Goal: Entertainment & Leisure: Consume media (video, audio)

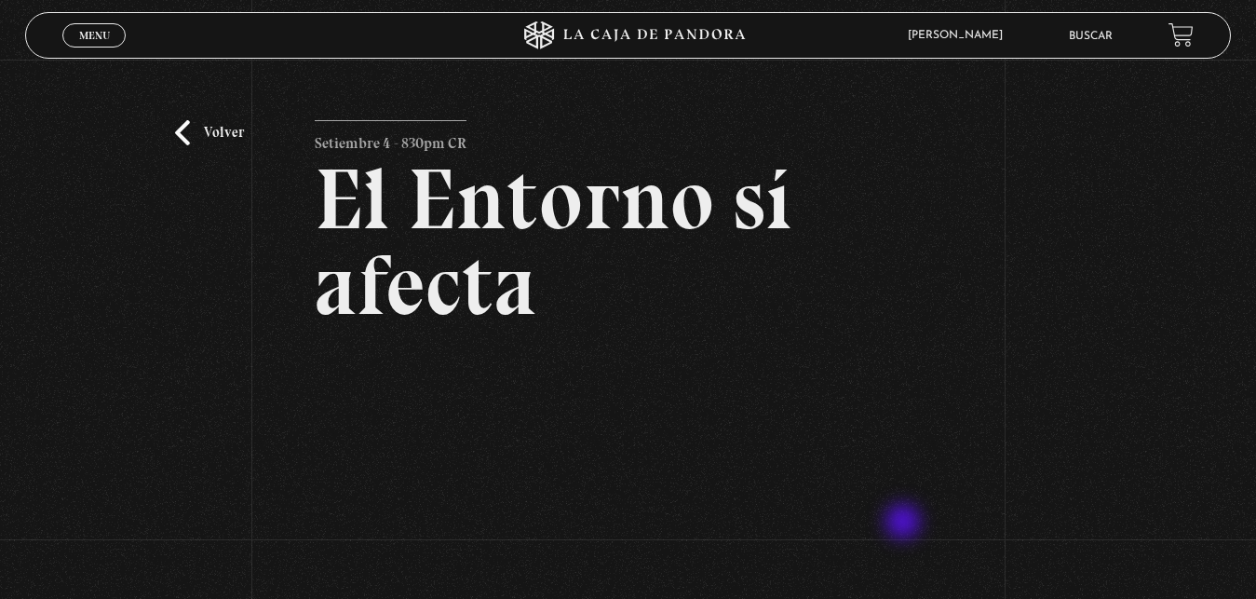
scroll to position [190, 0]
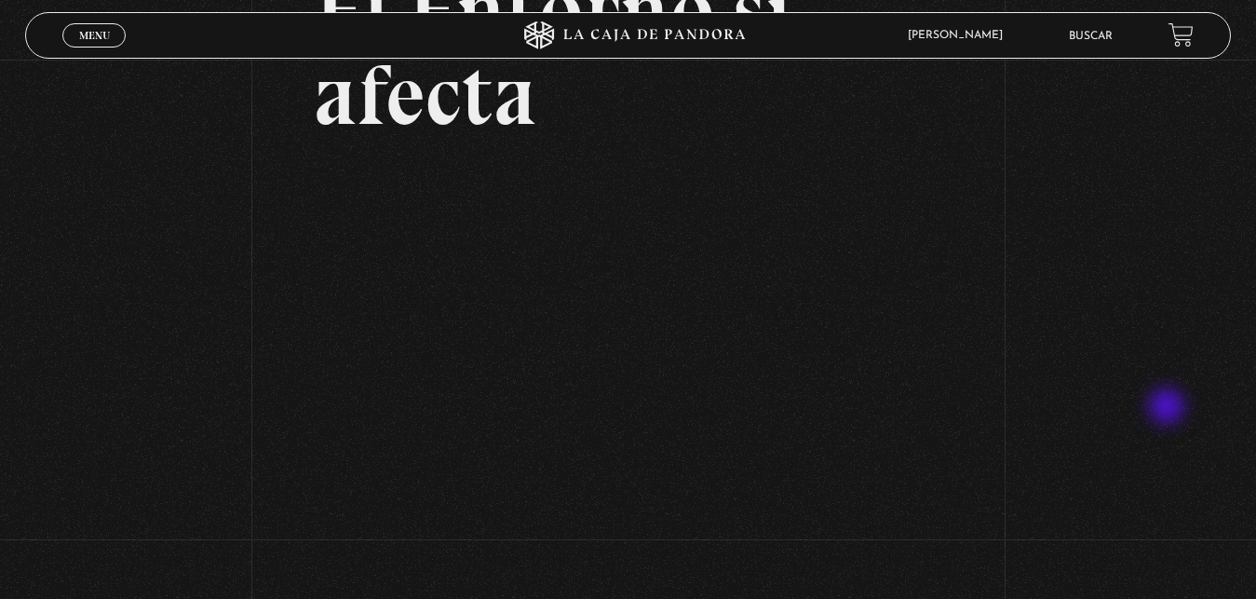
click at [1169, 408] on div "Volver Setiembre 4 - 830pm CR El Entorno sí afecta" at bounding box center [628, 213] width 1256 height 686
click at [113, 34] on link "Menu Cerrar" at bounding box center [93, 35] width 63 height 24
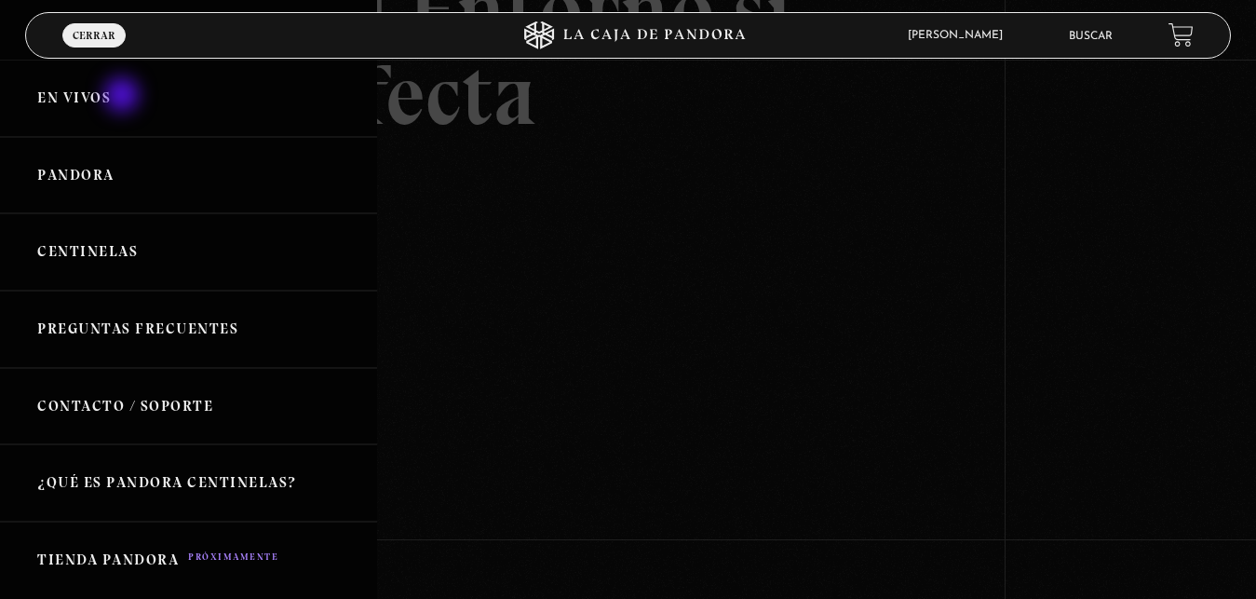
click at [121, 100] on link "En vivos" at bounding box center [188, 98] width 377 height 77
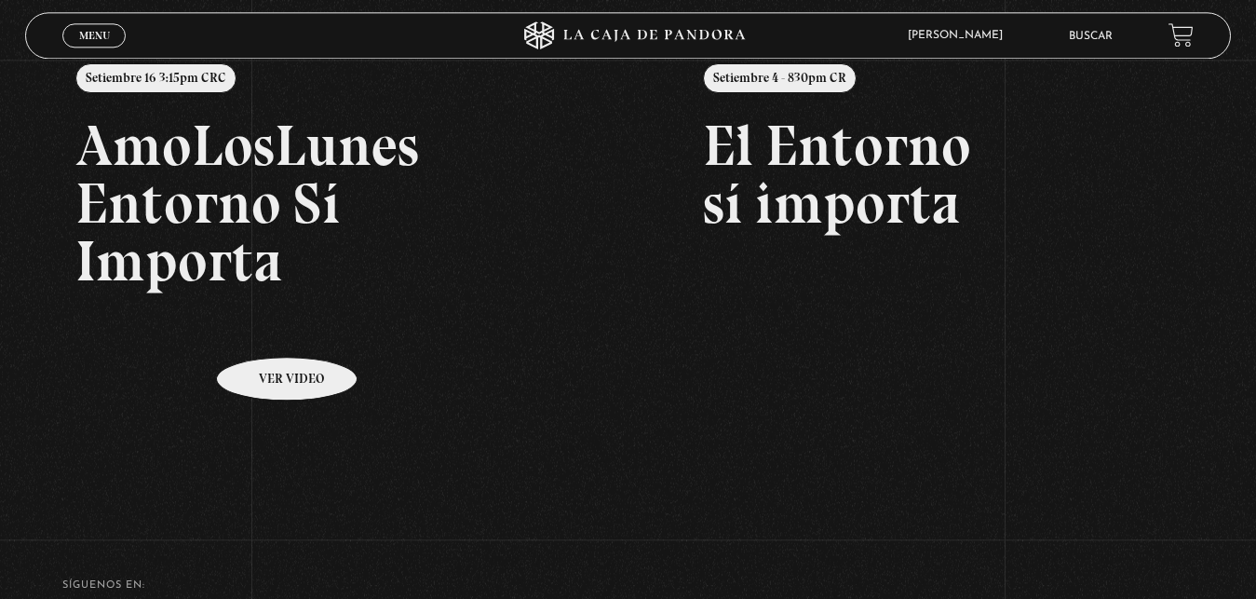
scroll to position [285, 0]
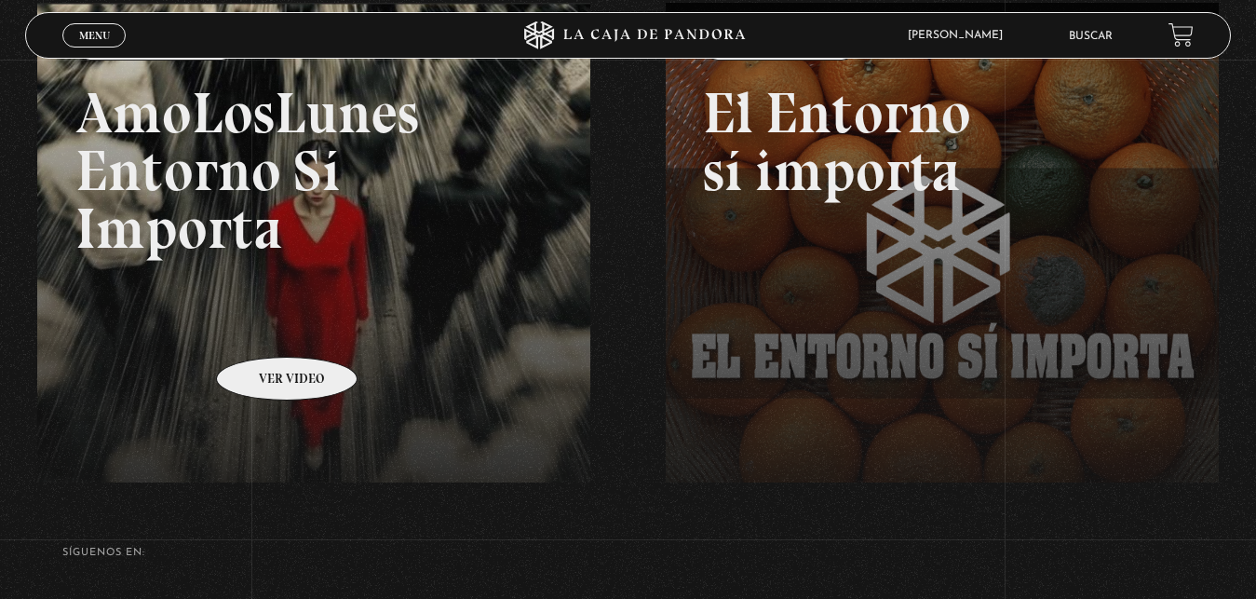
click at [263, 329] on link at bounding box center [665, 302] width 1256 height 599
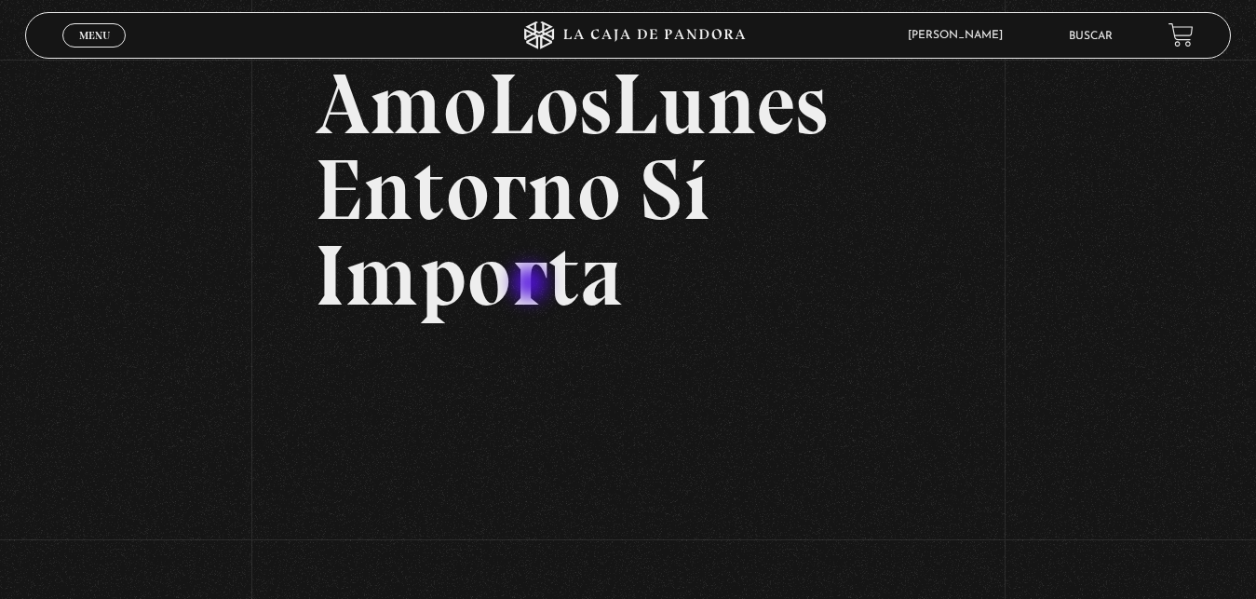
scroll to position [570, 0]
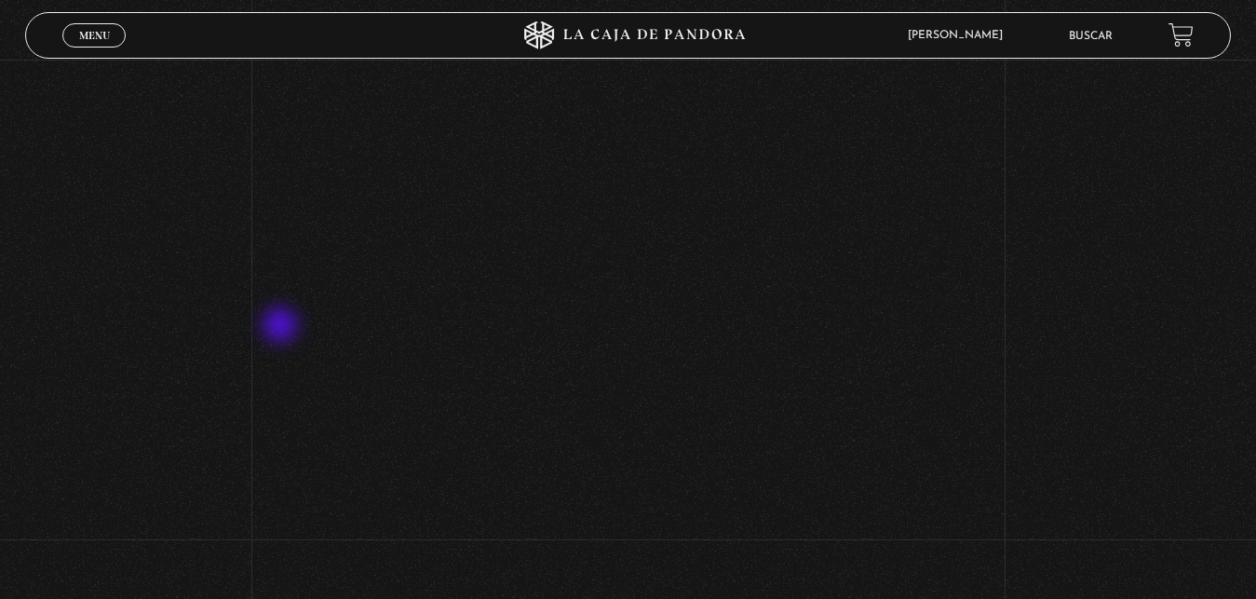
click at [282, 327] on div "Volver Setiembre 16 3:15pm CRC AmoLosLunes Entorno Sí Importa" at bounding box center [628, 95] width 1256 height 1211
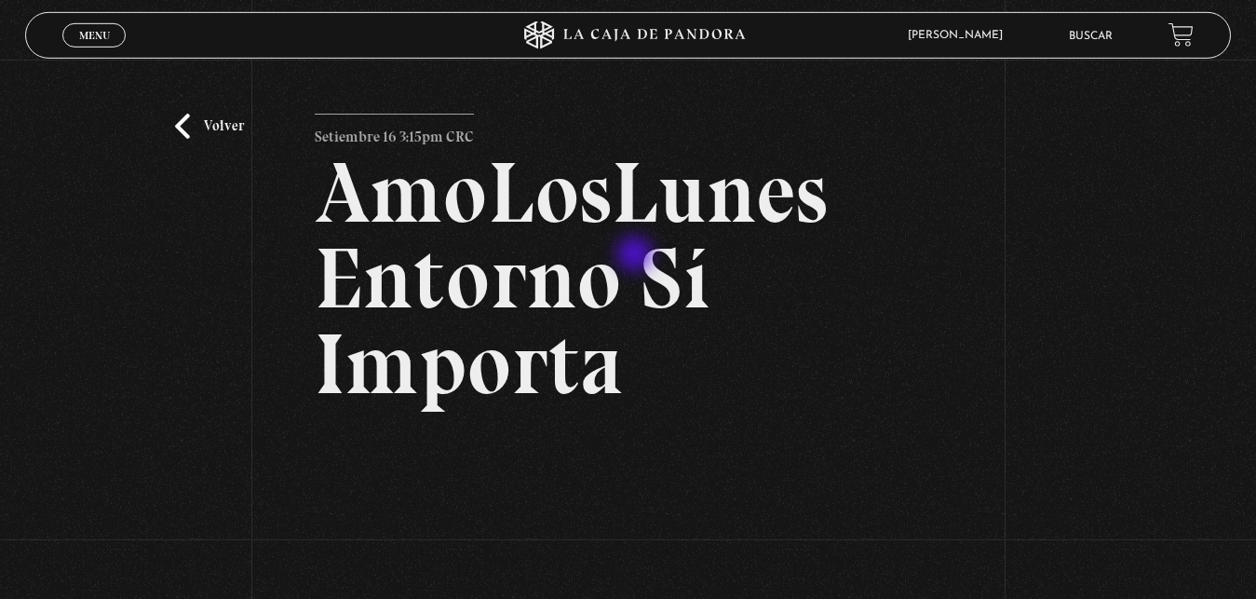
scroll to position [0, 0]
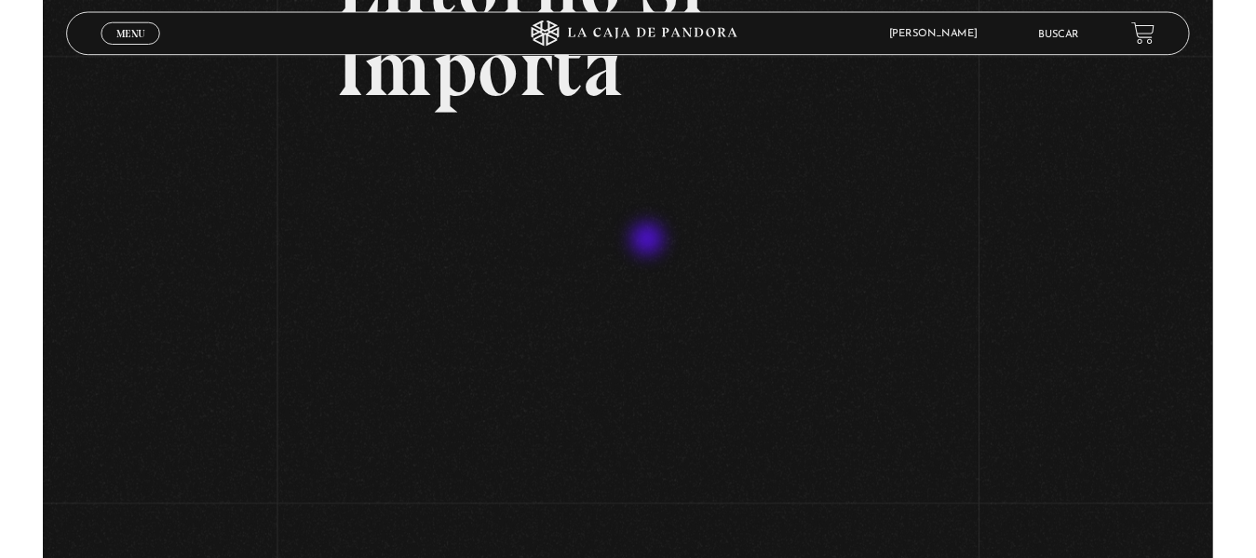
scroll to position [285, 0]
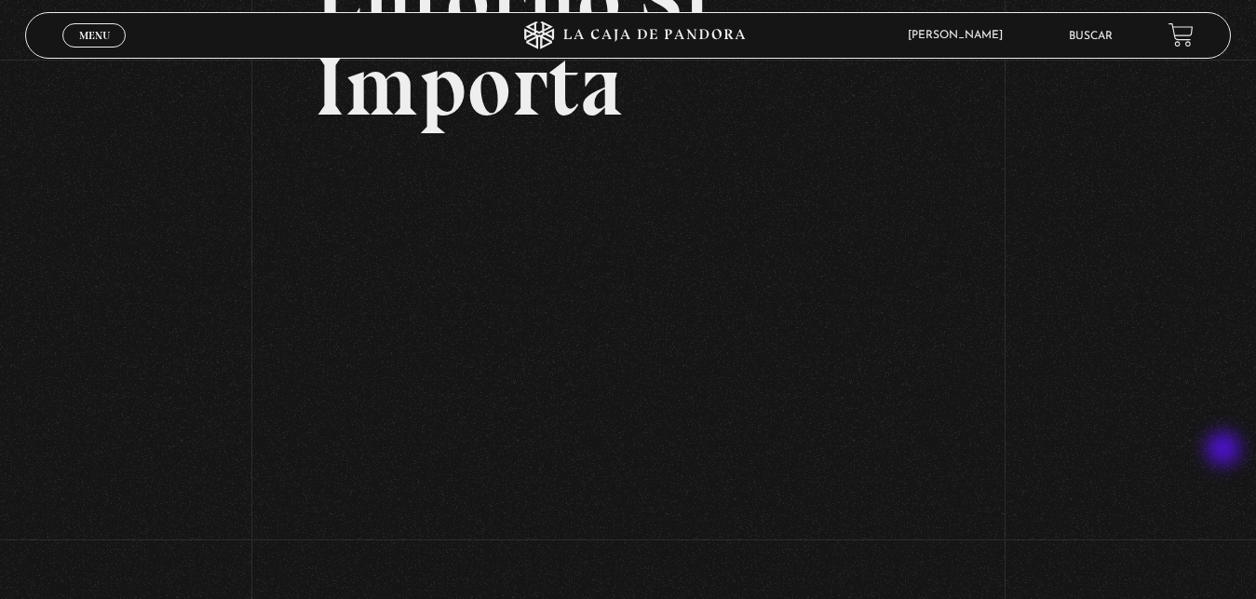
click at [1247, 421] on div "Volver Setiembre 16 3:15pm CRC AmoLosLunes Entorno Sí Importa" at bounding box center [628, 380] width 1256 height 1211
